Goal: Navigation & Orientation: Go to known website

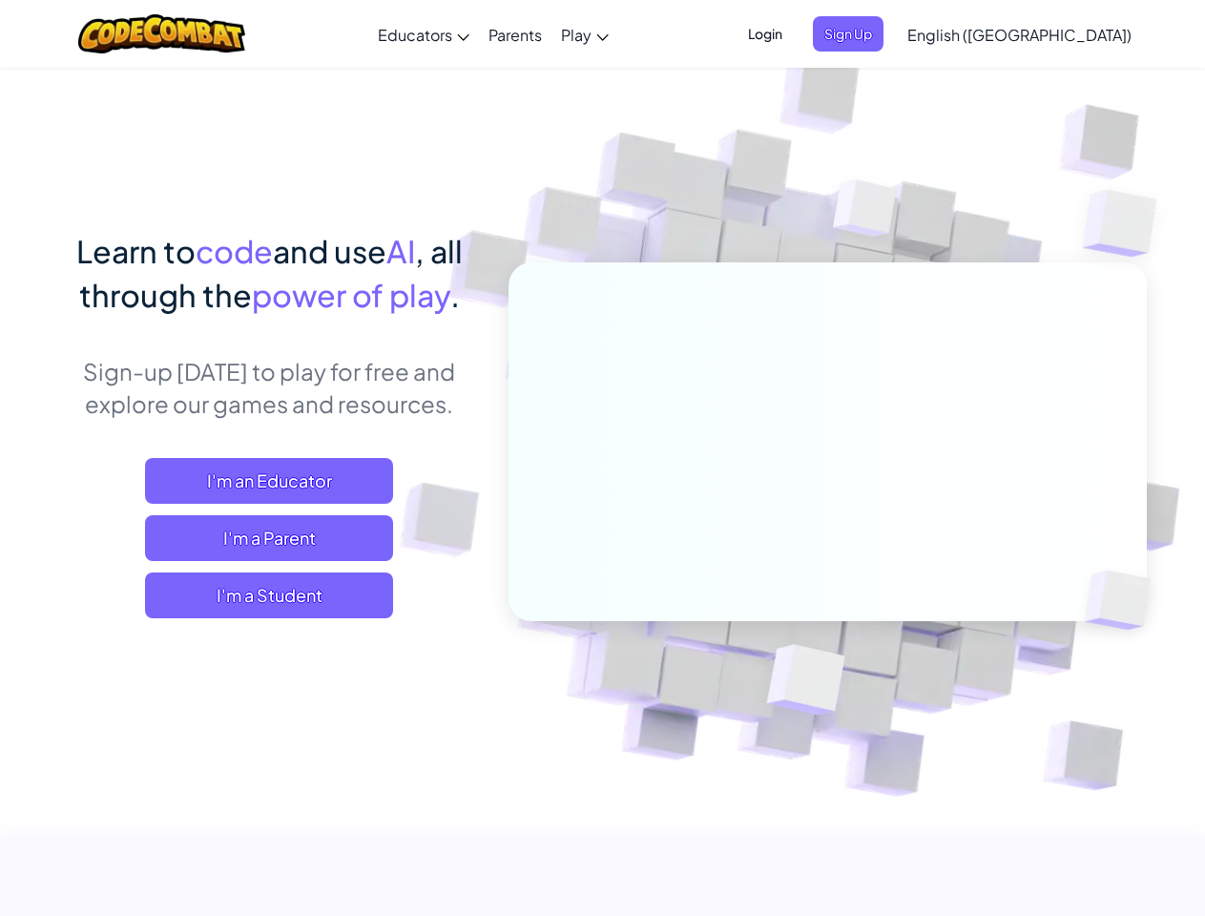
click at [794, 33] on span "Login" at bounding box center [764, 33] width 57 height 35
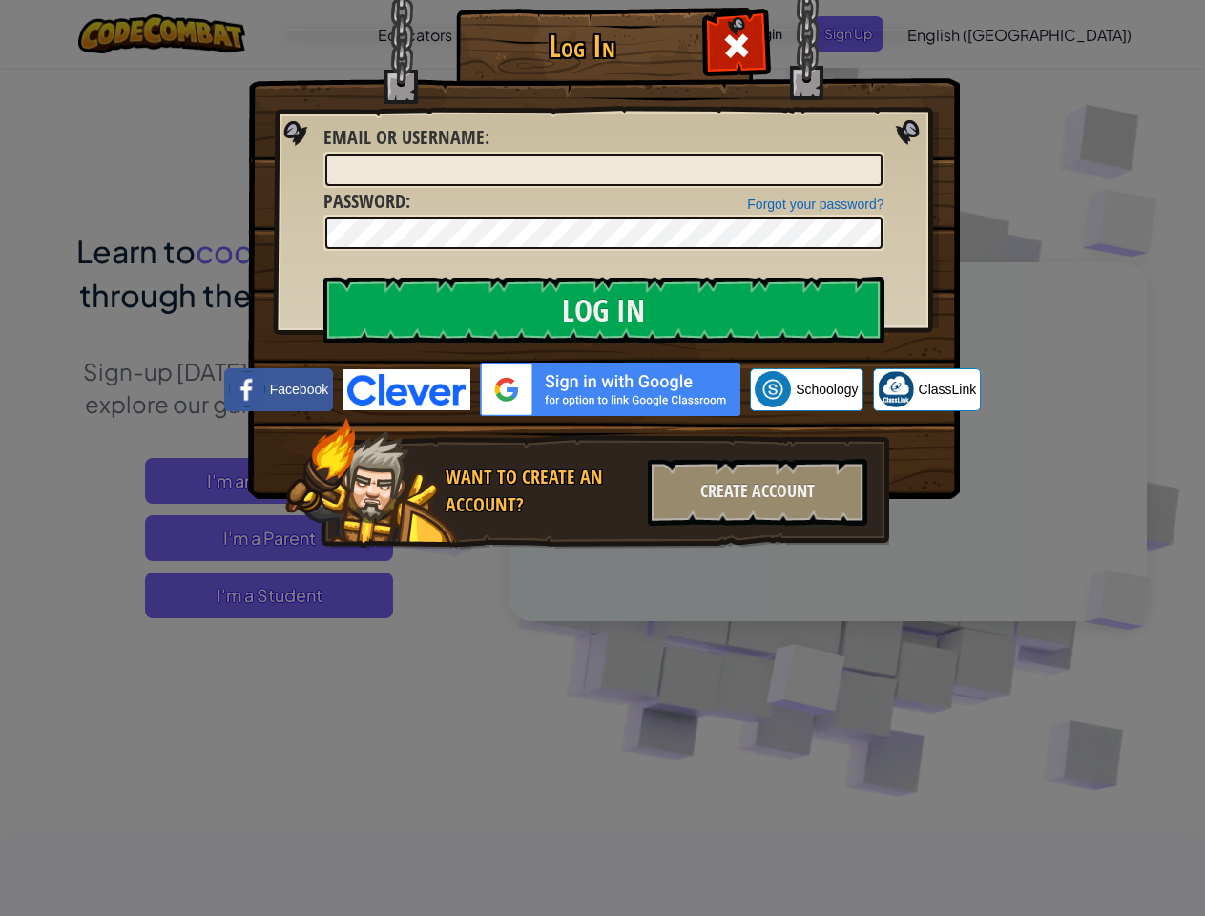
click at [964, 33] on div "Log In Unknown Error Email or Username : Forgot your password? Password : Log I…" at bounding box center [602, 458] width 1205 height 916
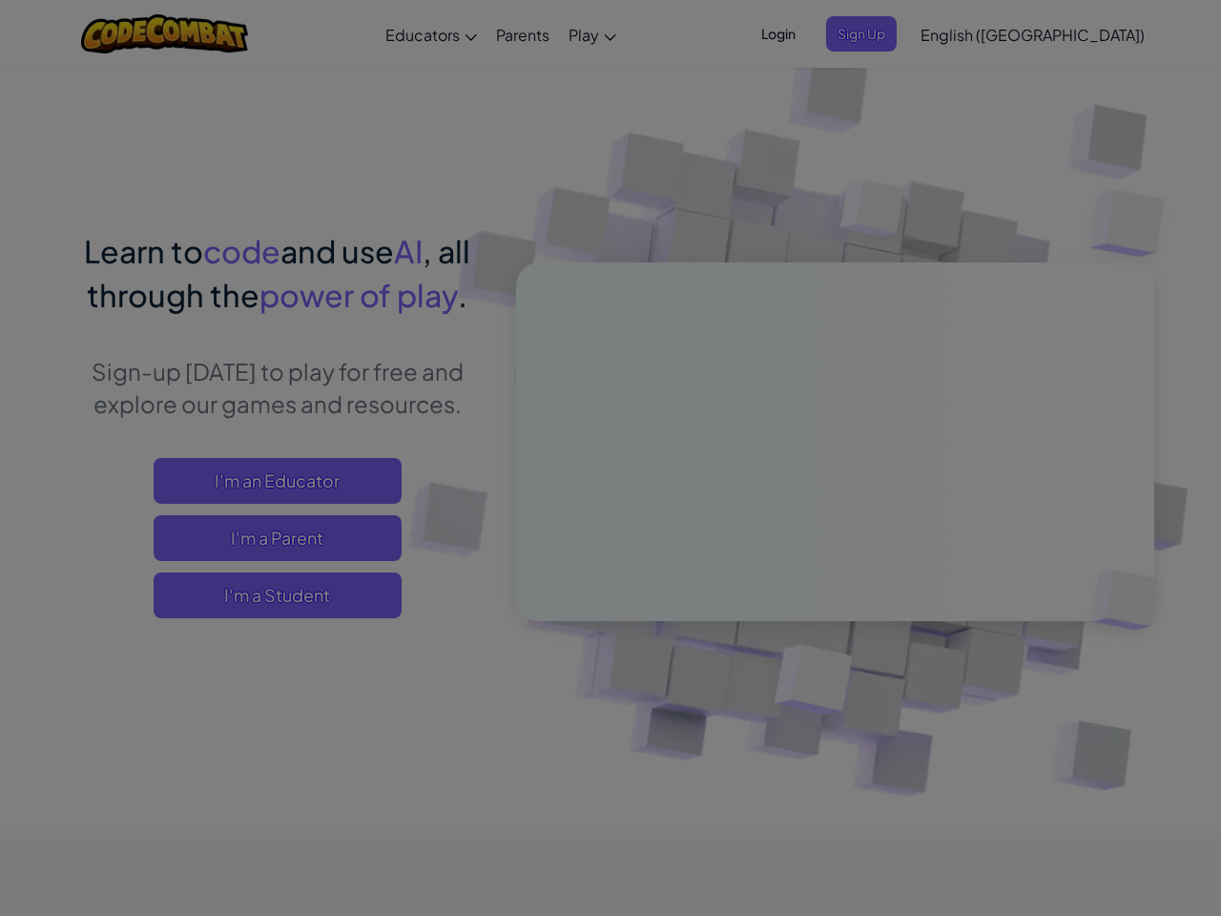
click at [964, 33] on div "Log In Unknown Error Email or Username : Forgot your password? Password : Log I…" at bounding box center [610, 458] width 1221 height 916
click at [1066, 34] on div at bounding box center [610, 458] width 1221 height 916
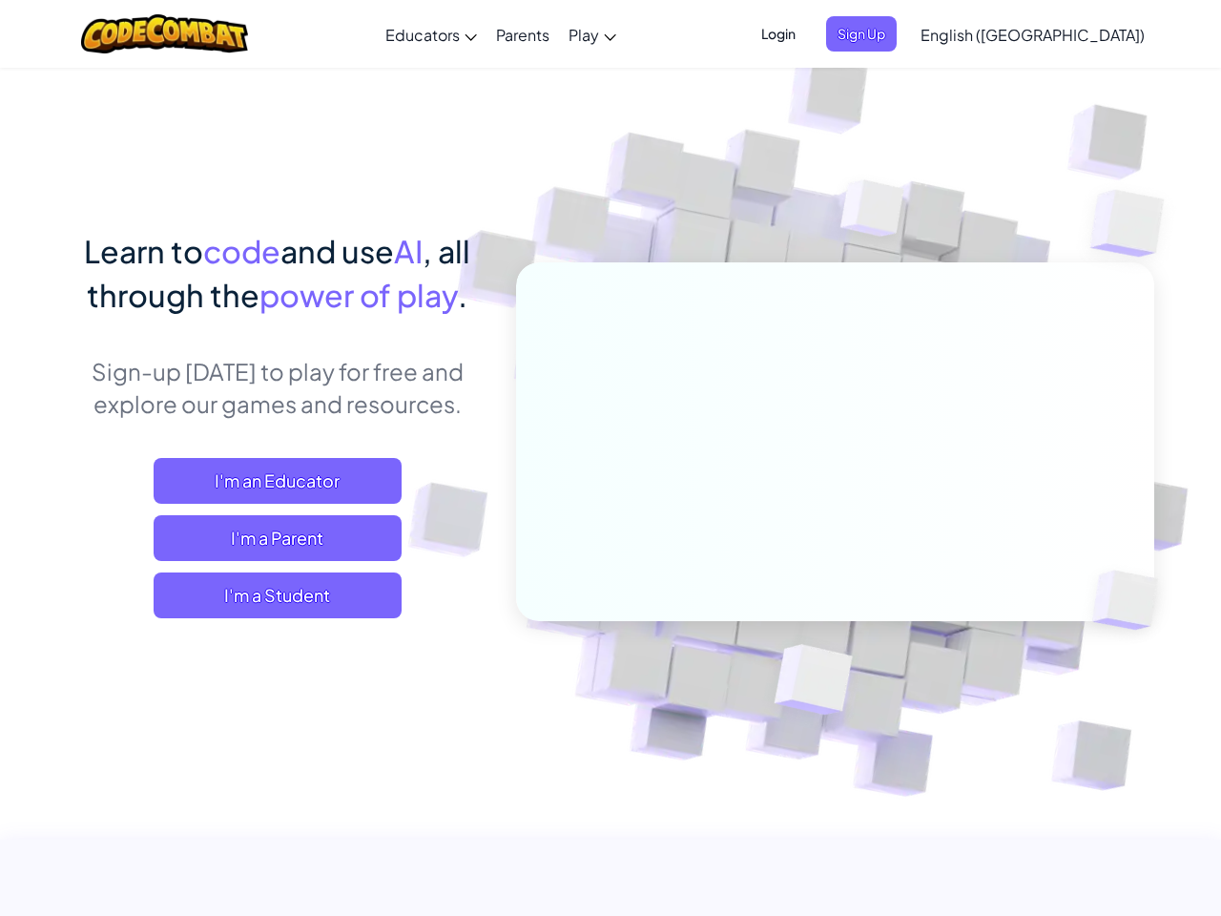
click at [269, 595] on span "I'm a Student" at bounding box center [278, 595] width 248 height 46
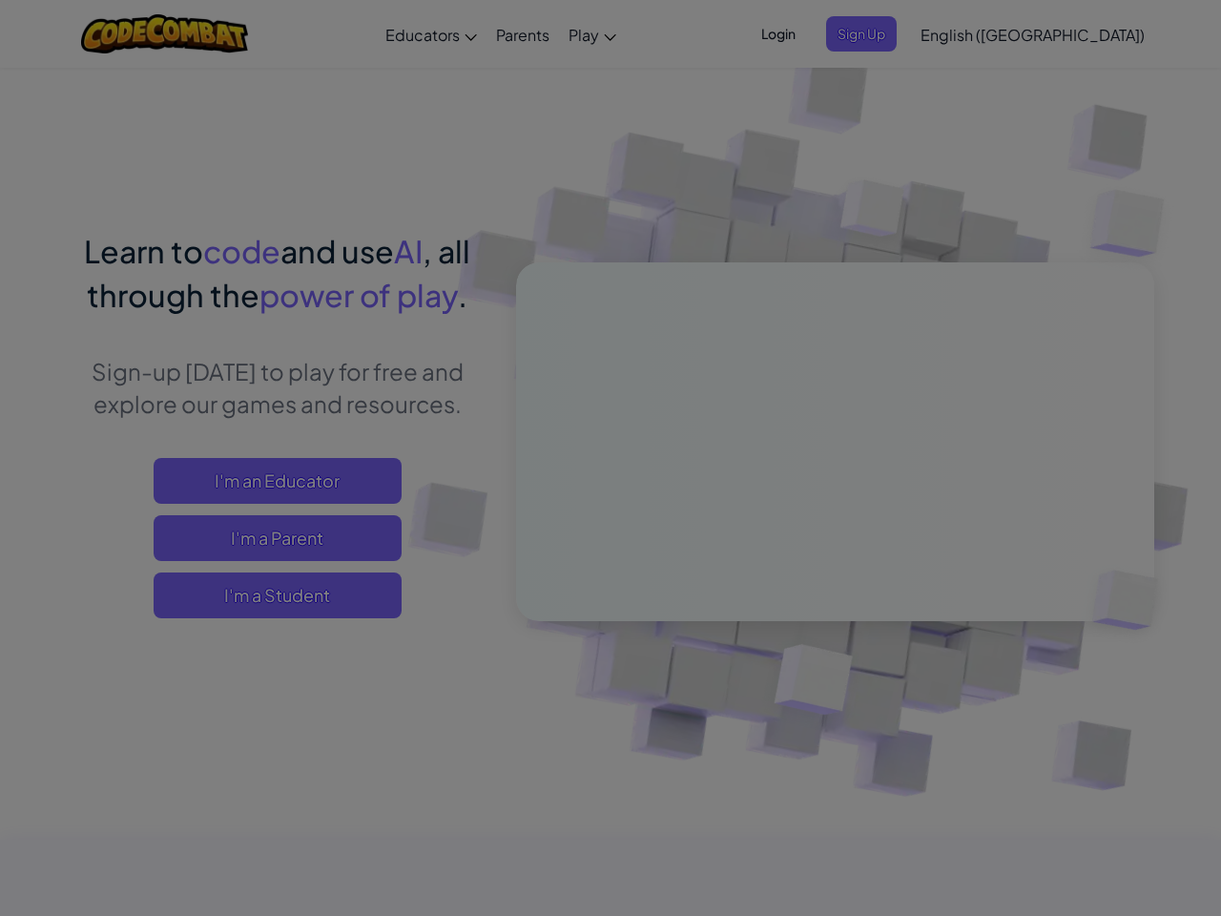
click at [0, 0] on div "Have a Class Code? Yes, I have a Class Code! Enter it here: Continue No, I don'…" at bounding box center [0, 0] width 0 height 0
